Goal: Task Accomplishment & Management: Manage account settings

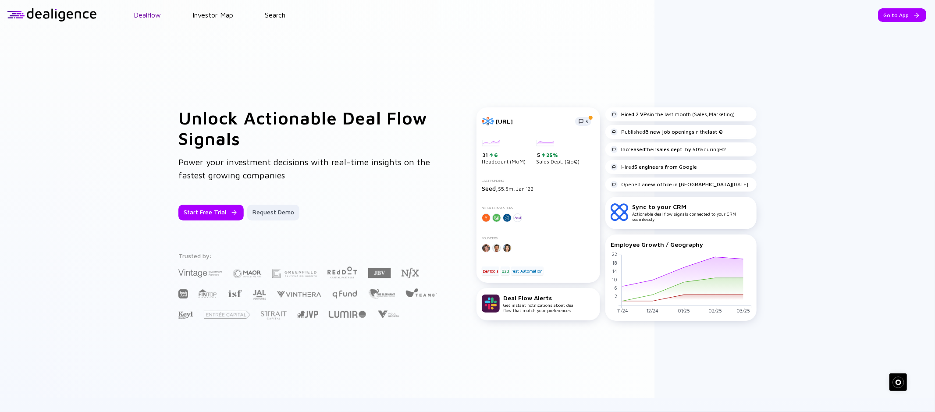
click at [143, 14] on link "Dealflow" at bounding box center [147, 15] width 27 height 8
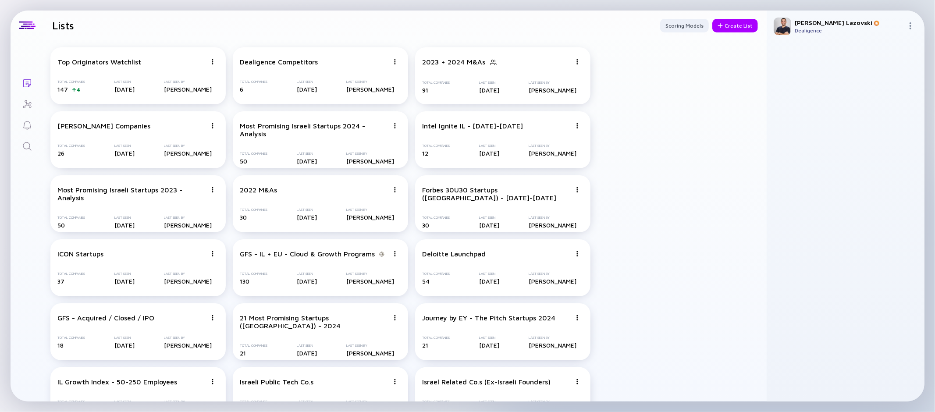
click at [909, 27] on img at bounding box center [910, 25] width 7 height 7
click at [871, 71] on div "Team Members" at bounding box center [881, 70] width 58 height 18
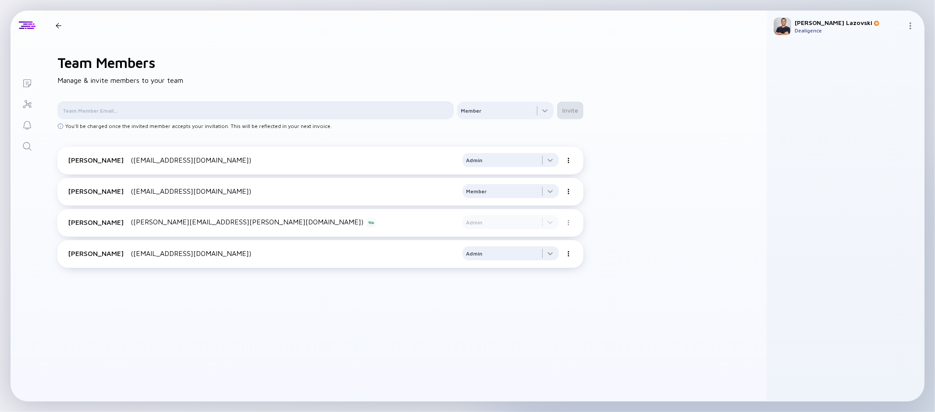
click at [223, 109] on input "text" at bounding box center [256, 110] width 386 height 9
click at [481, 111] on div at bounding box center [505, 111] width 96 height 18
click at [483, 76] on div "Team Members Manage & invite members to your team Member Member Admin Invite Yo…" at bounding box center [404, 220] width 723 height 361
click at [911, 27] on img at bounding box center [910, 25] width 7 height 7
click at [871, 103] on div "Settings" at bounding box center [881, 105] width 58 height 18
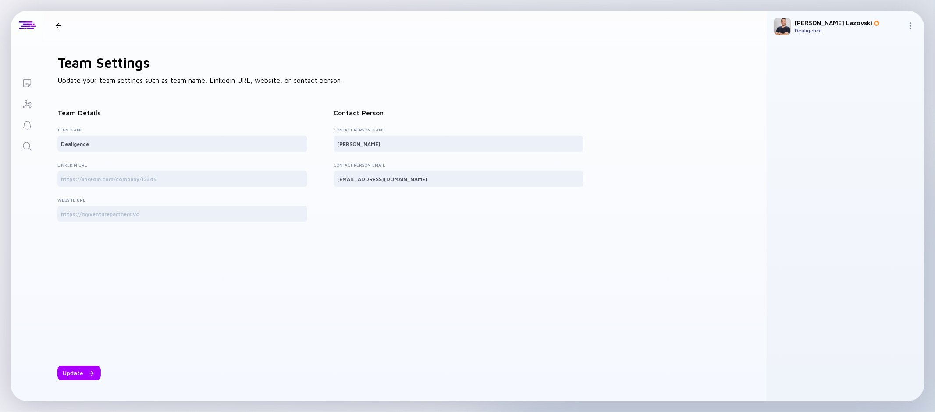
click at [911, 29] on div at bounding box center [912, 26] width 11 height 8
click at [573, 112] on div "Contact Person" at bounding box center [459, 113] width 250 height 8
click at [118, 146] on input "Dealigence" at bounding box center [182, 143] width 243 height 9
click at [26, 84] on icon "Lists" at bounding box center [27, 83] width 8 height 8
